Goal: Information Seeking & Learning: Learn about a topic

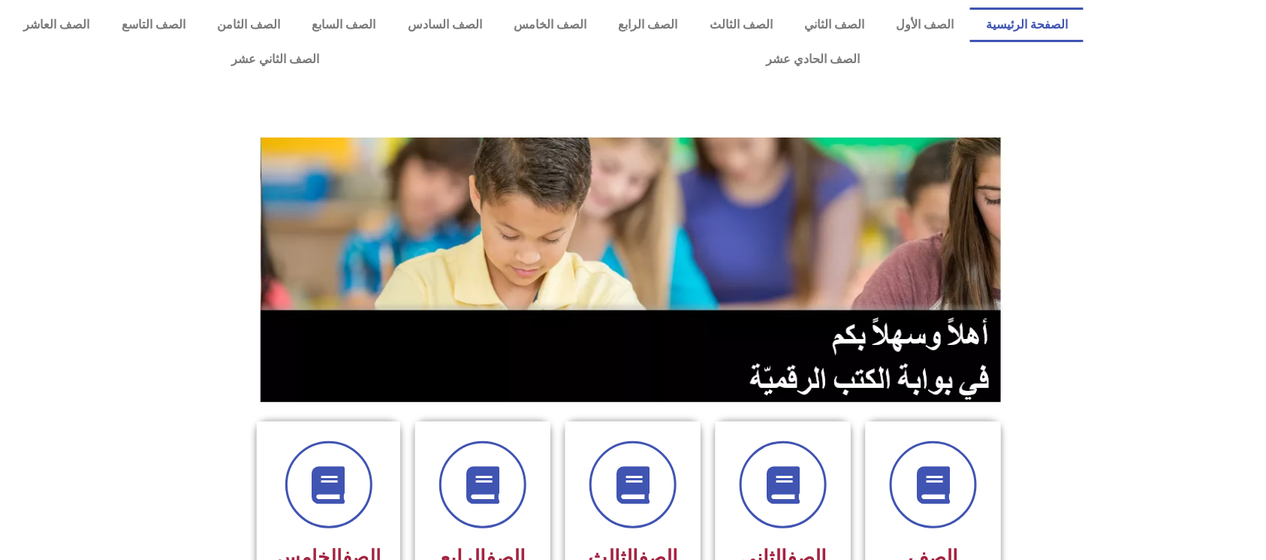
scroll to position [200, 0]
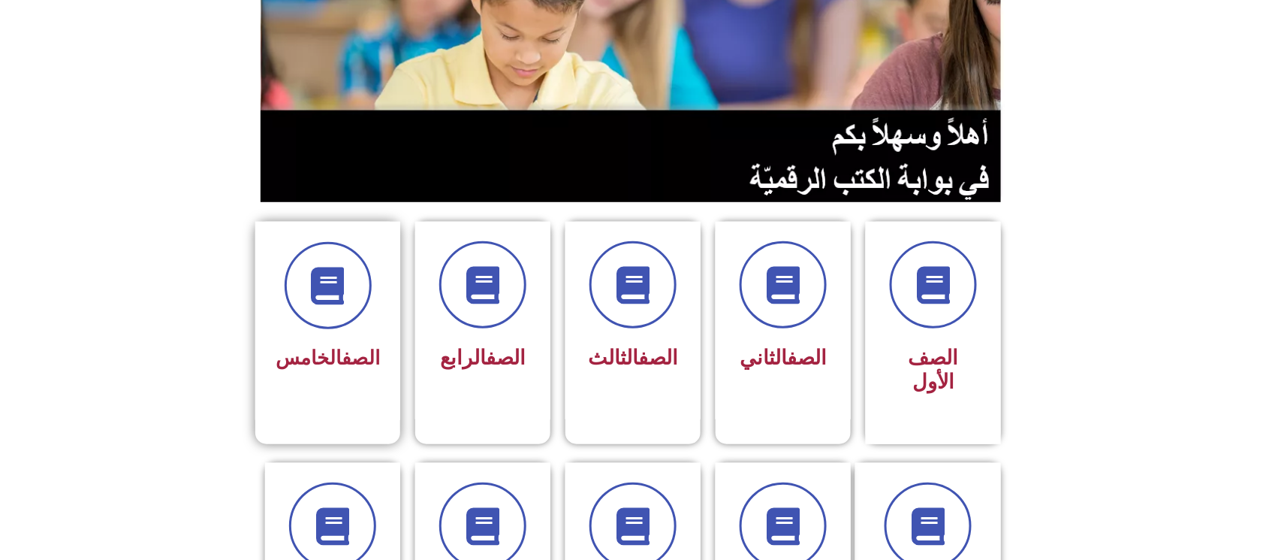
click at [380, 292] on div at bounding box center [328, 285] width 104 height 87
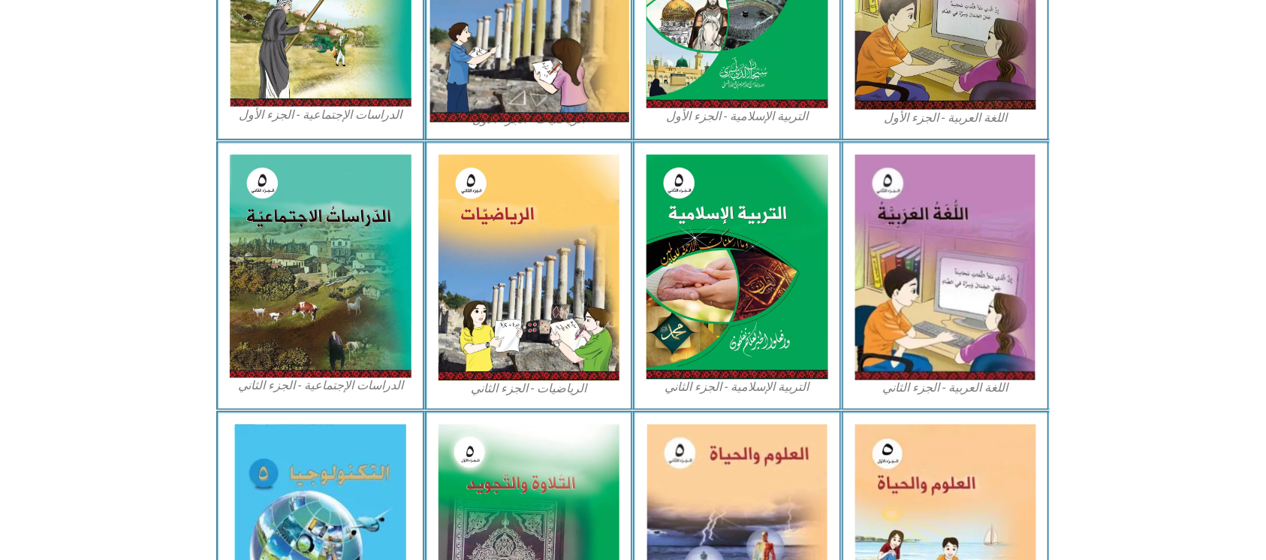
scroll to position [787, 0]
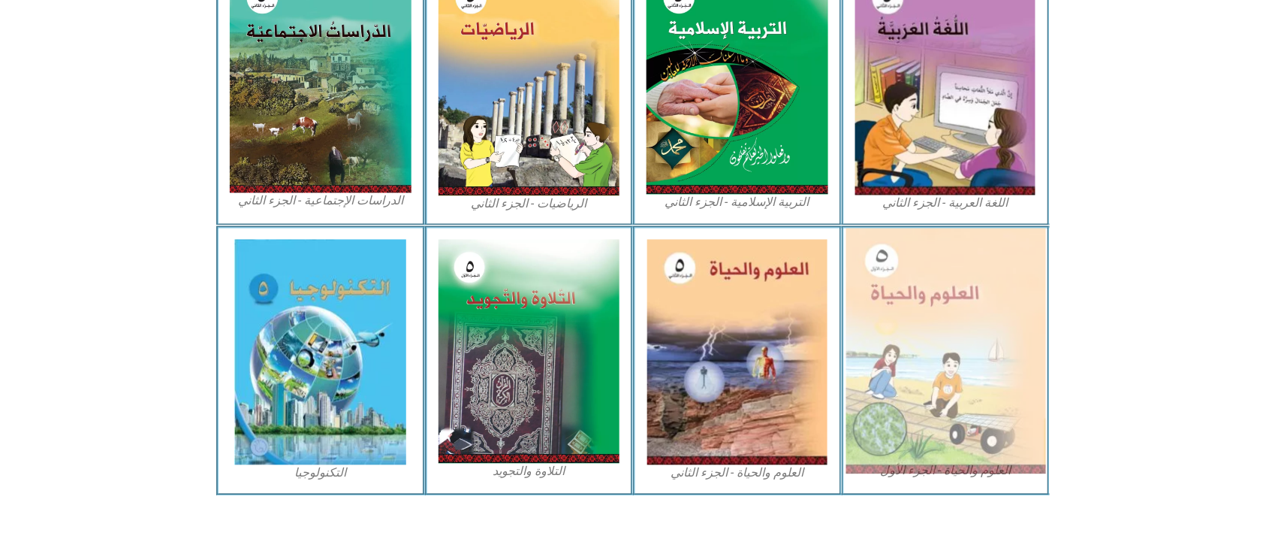
click at [1008, 424] on img at bounding box center [946, 351] width 200 height 246
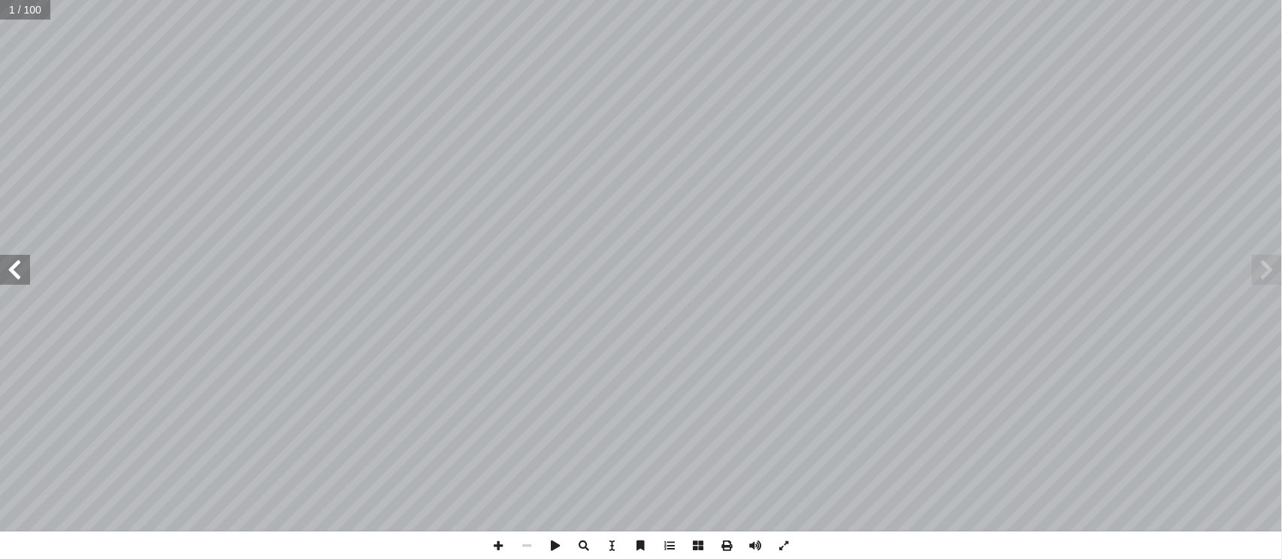
click at [37, 6] on input "text" at bounding box center [25, 10] width 50 height 20
type input "**"
click at [13, 273] on span at bounding box center [15, 270] width 30 height 30
click at [3, 270] on span at bounding box center [15, 270] width 30 height 30
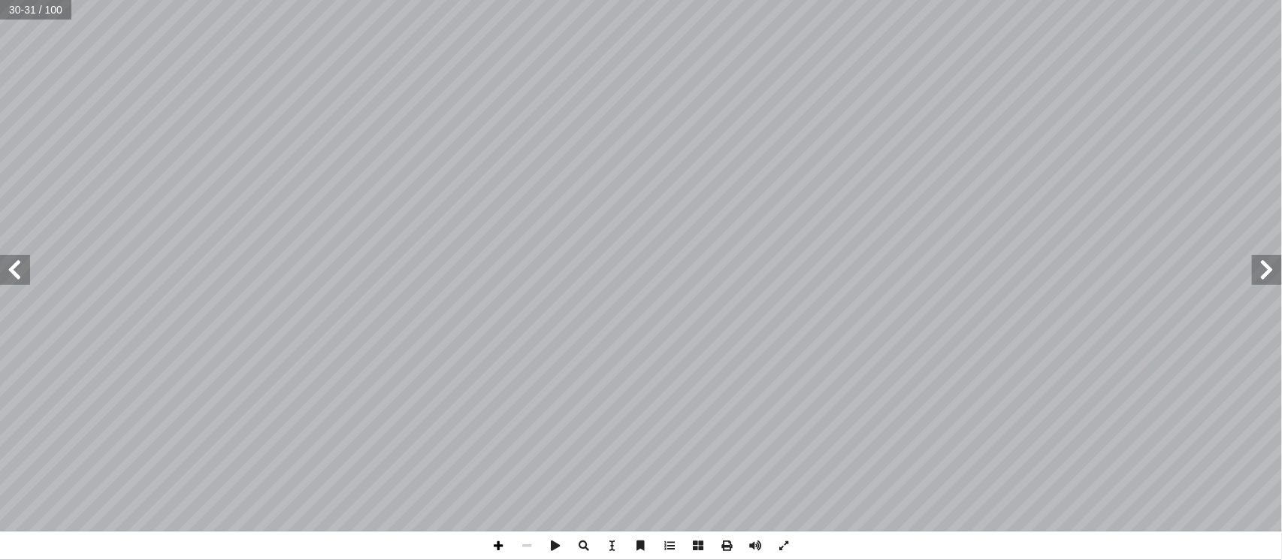
click at [494, 550] on span at bounding box center [498, 545] width 29 height 29
click at [494, 554] on span at bounding box center [498, 545] width 29 height 29
